Goal: Task Accomplishment & Management: Complete application form

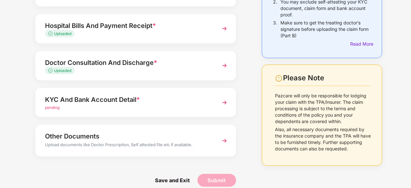
scroll to position [99, 0]
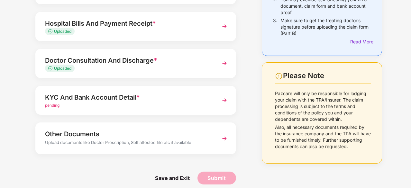
click at [111, 108] on div "pending" at bounding box center [128, 106] width 166 height 6
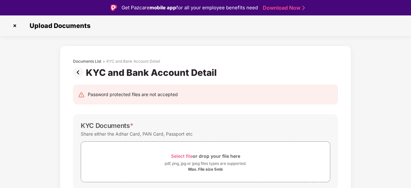
click at [15, 26] on img at bounding box center [15, 26] width 10 height 10
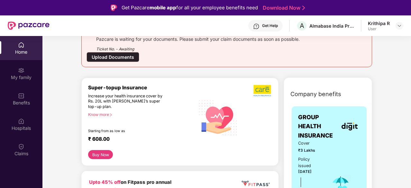
scroll to position [89, 0]
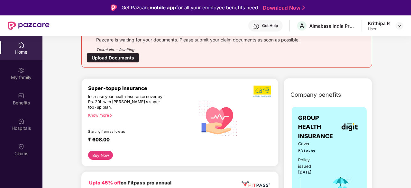
click at [97, 156] on button "Buy Now" at bounding box center [100, 155] width 25 height 9
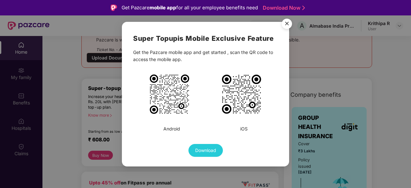
click at [287, 24] on img "Close" at bounding box center [287, 25] width 18 height 18
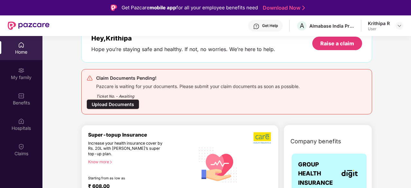
scroll to position [41, 0]
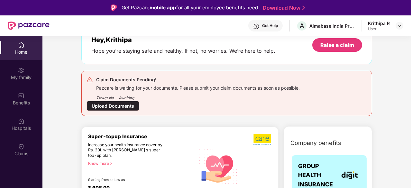
click at [114, 102] on div "Upload Documents" at bounding box center [113, 106] width 53 height 10
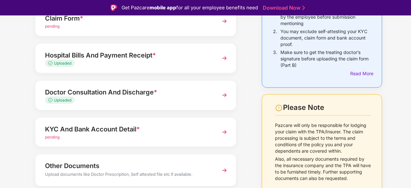
scroll to position [105, 0]
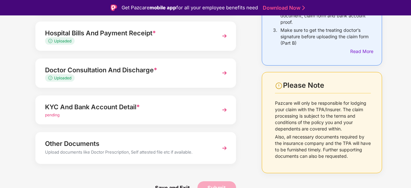
click at [163, 122] on div "KYC And Bank Account Detail * pending" at bounding box center [135, 110] width 201 height 29
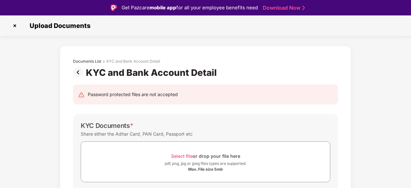
click at [15, 27] on img at bounding box center [15, 26] width 10 height 10
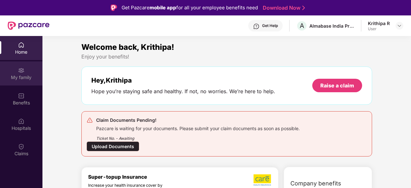
click at [26, 76] on div "My family" at bounding box center [21, 77] width 42 height 6
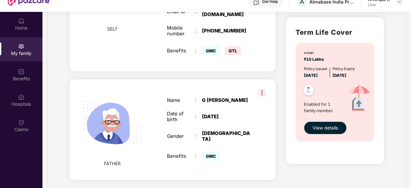
scroll to position [36, 0]
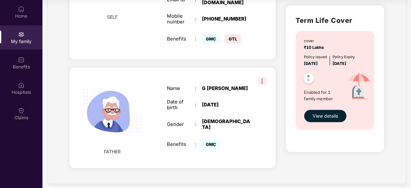
click at [260, 77] on img at bounding box center [262, 81] width 8 height 8
click at [172, 122] on div "Gender" at bounding box center [181, 125] width 28 height 6
click at [203, 96] on div "Name : [PERSON_NAME] Date of birth : [DEMOGRAPHIC_DATA] Gender : [DEMOGRAPHIC_D…" at bounding box center [209, 118] width 97 height 81
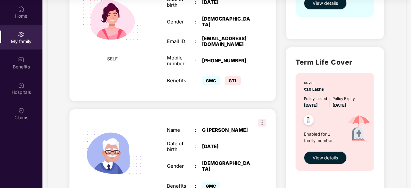
scroll to position [195, 0]
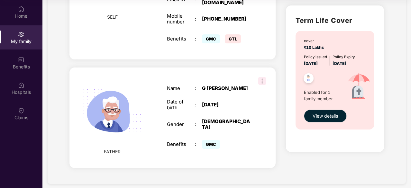
click at [146, 147] on div "FATHER Name : [PERSON_NAME] Date of birth : [DEMOGRAPHIC_DATA] Gender : [DEMOGR…" at bounding box center [172, 118] width 206 height 101
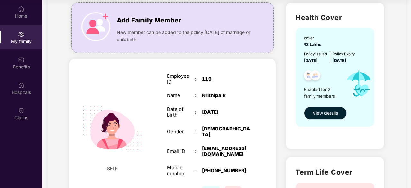
scroll to position [42, 0]
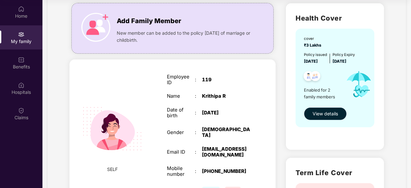
click at [327, 114] on span "View details" at bounding box center [325, 113] width 25 height 7
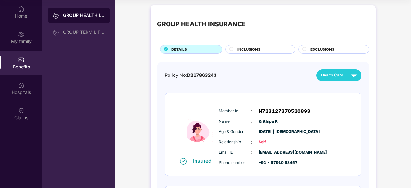
scroll to position [0, 0]
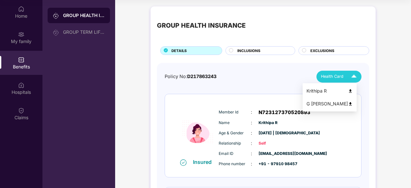
click at [339, 73] on div "Health Card" at bounding box center [340, 76] width 39 height 11
click at [353, 106] on img at bounding box center [350, 104] width 5 height 5
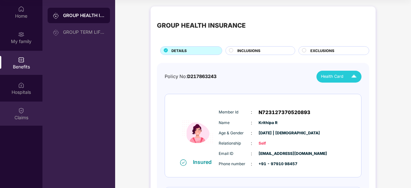
click at [25, 110] on div "Claims" at bounding box center [21, 114] width 42 height 24
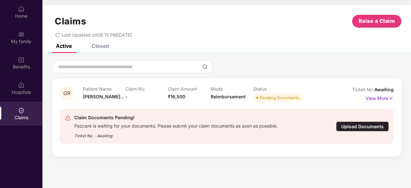
click at [359, 125] on div "Upload Documents" at bounding box center [362, 127] width 53 height 10
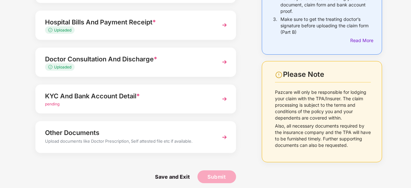
scroll to position [102, 0]
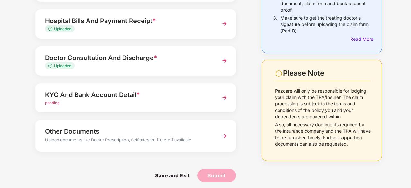
click at [168, 105] on div "pending" at bounding box center [128, 103] width 166 height 6
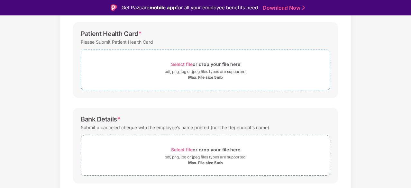
scroll to position [183, 0]
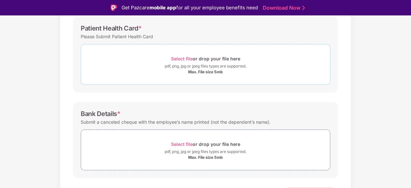
click at [239, 70] on div "Max. File size 5mb" at bounding box center [205, 71] width 249 height 5
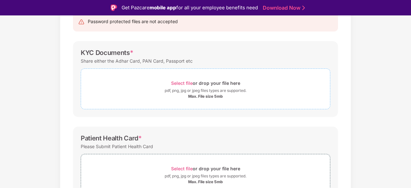
scroll to position [69, 0]
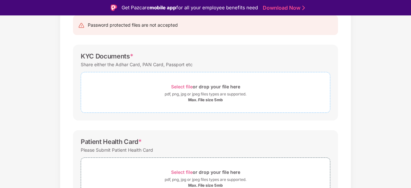
click at [163, 83] on div "Select file or drop your file here" at bounding box center [205, 86] width 249 height 9
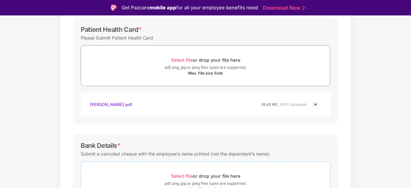
scroll to position [257, 0]
